Goal: Task Accomplishment & Management: Use online tool/utility

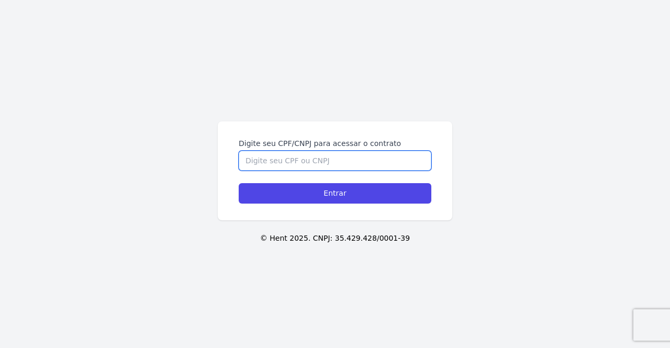
click at [305, 163] on input "Digite seu CPF/CNPJ para acessar o contrato" at bounding box center [335, 161] width 193 height 20
type input "06704718443"
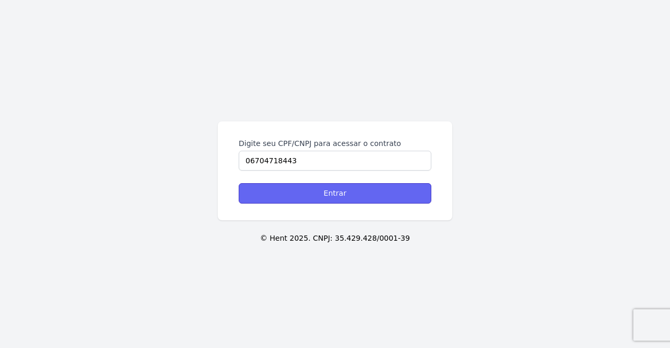
click at [351, 192] on input "Entrar" at bounding box center [335, 193] width 193 height 20
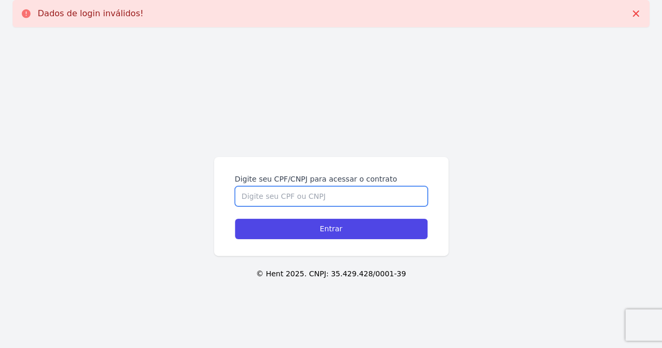
click at [261, 198] on input "Digite seu CPF/CNPJ para acessar o contrato" at bounding box center [331, 196] width 193 height 20
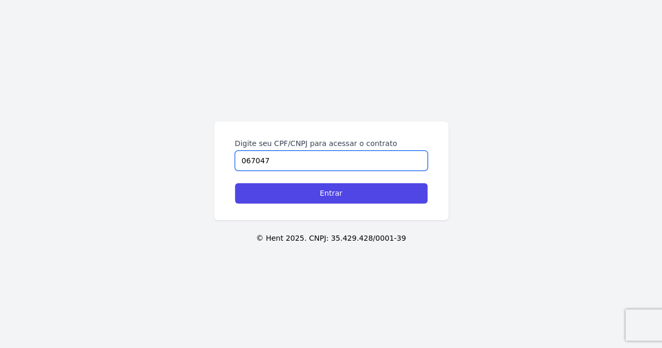
click at [283, 196] on form "Digite seu CPF/CNPJ para acessar o contrato 067047 Entrar" at bounding box center [331, 170] width 193 height 65
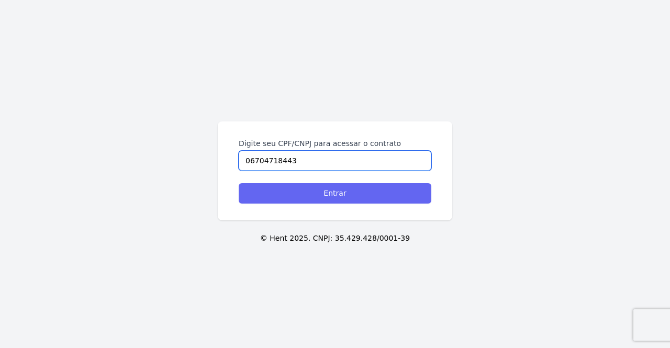
type input "06704718443"
click at [357, 190] on input "Entrar" at bounding box center [335, 193] width 193 height 20
